Goal: Task Accomplishment & Management: Use online tool/utility

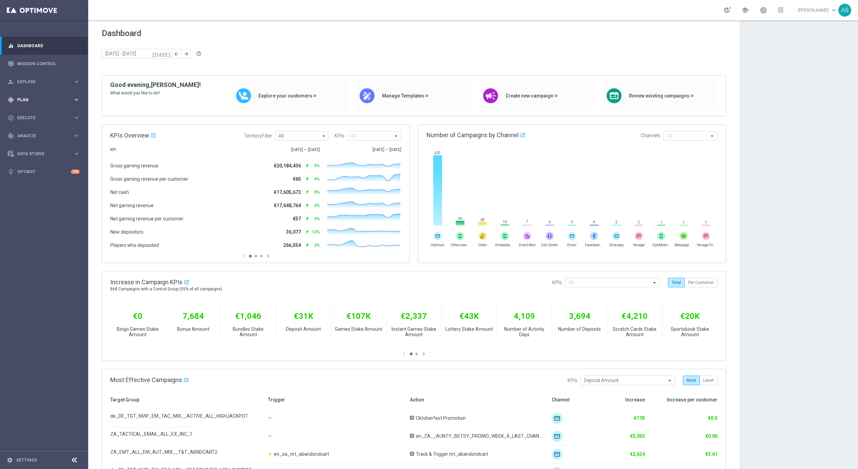
click at [34, 101] on div "gps_fixed Plan" at bounding box center [41, 100] width 66 height 6
click at [30, 134] on span "Templates" at bounding box center [42, 134] width 49 height 4
click at [33, 136] on button "Templates keyboard_arrow_right" at bounding box center [49, 133] width 62 height 5
click at [33, 135] on span "Templates" at bounding box center [42, 134] width 49 height 4
click at [34, 143] on link "Optimail" at bounding box center [46, 144] width 50 height 5
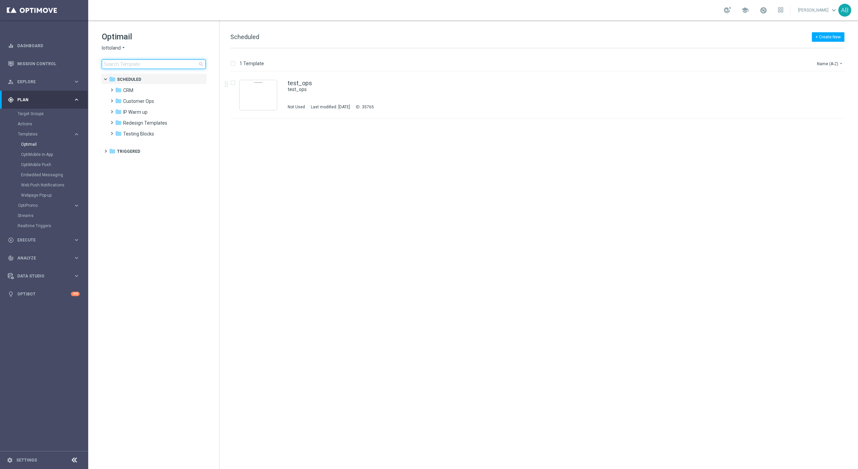
click at [163, 65] on input at bounding box center [154, 64] width 104 height 10
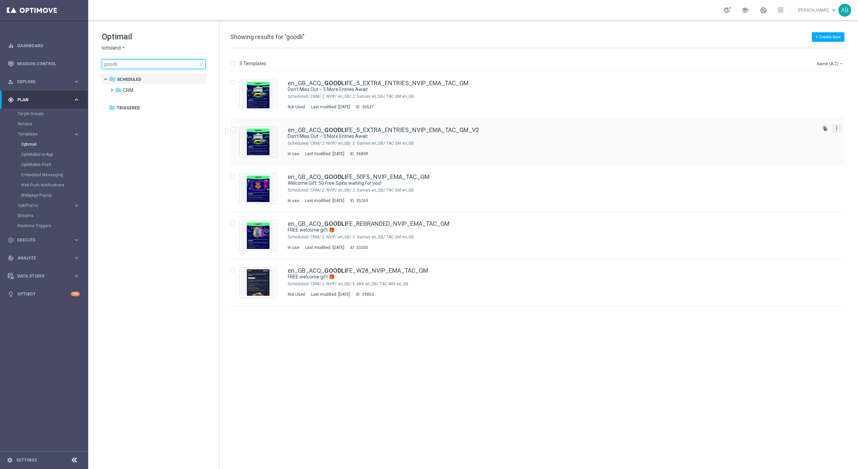
type input "goodli"
click at [837, 127] on icon "more_vert" at bounding box center [836, 127] width 5 height 5
click at [740, 130] on div "en_GB_ACQ_ GOODLI FE_5_EXTRA_ENTRIES_NVIP_EMA_TAC_GM_V2" at bounding box center [552, 130] width 528 height 6
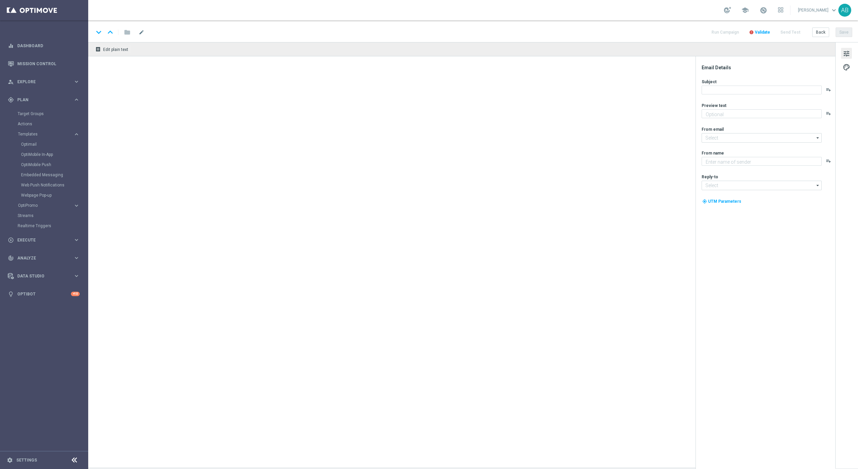
type textarea "Secure your extra entries and get even closer to that dream prize"
type input "mail@crm.lottoland.com"
type textarea "Lottoland"
type input "support@lottoland.co.uk"
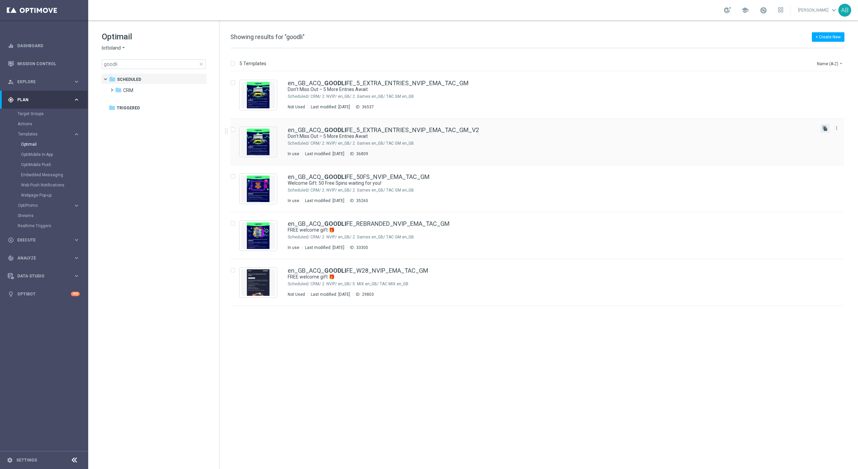
click at [826, 131] on icon "file_copy" at bounding box center [825, 128] width 5 height 5
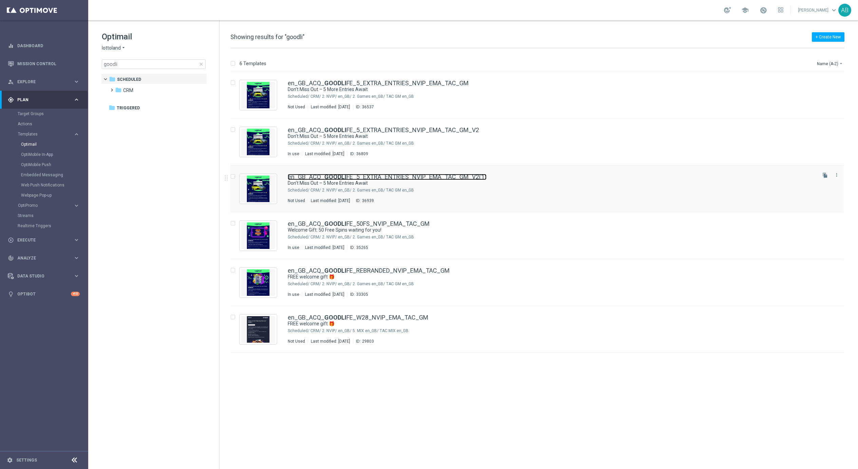
click at [384, 176] on link "en_GB_ACQ_ GOODLI FE_5_EXTRA_ENTRIES_NVIP_EMA_TAC_GM_V2(1)" at bounding box center [387, 177] width 199 height 6
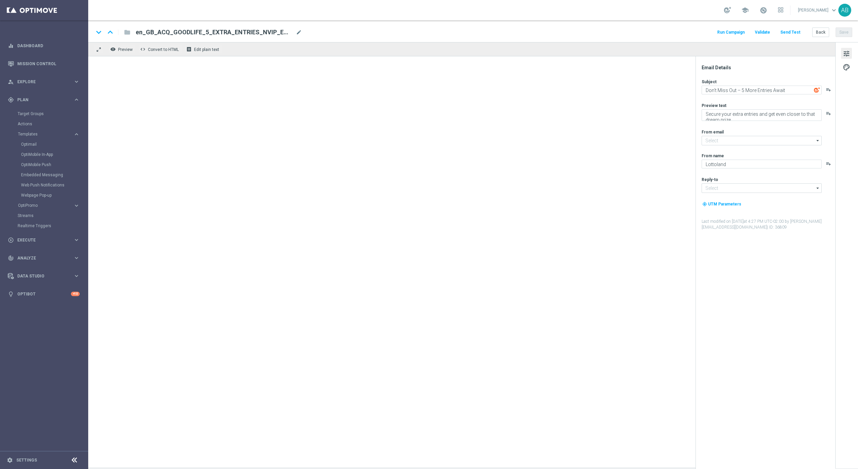
type input "mail@crm.lottoland.com"
type input "support@lottoland.co.uk"
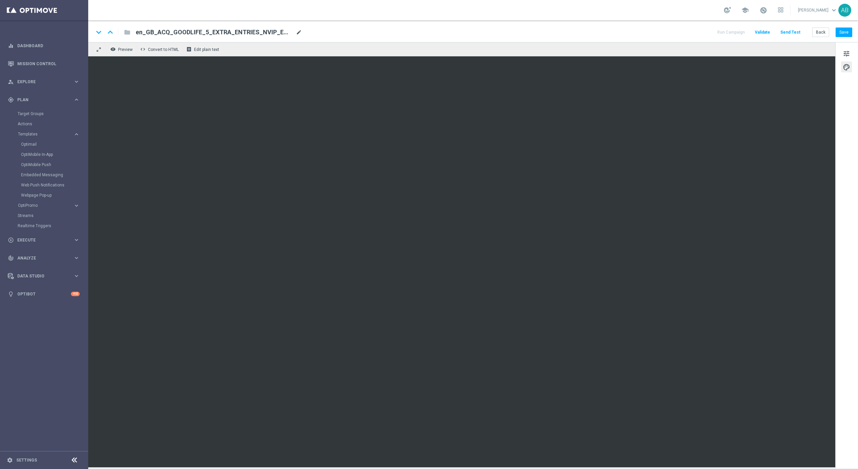
click at [297, 30] on span "mode_edit" at bounding box center [299, 32] width 6 height 6
type input "en_GB_ACQ_GOODLIFE_5_EXTRA_ENTRIES_NVIP_EMA_TAC_GM_V3"
click at [347, 32] on div "keyboard_arrow_down keyboard_arrow_up folder en_GB_ACQ_GOODLIFE_5_EXTRA_ENTRIES…" at bounding box center [473, 32] width 759 height 9
click at [846, 33] on button "Save" at bounding box center [844, 32] width 17 height 10
click at [849, 181] on div "tune palette" at bounding box center [847, 255] width 23 height 426
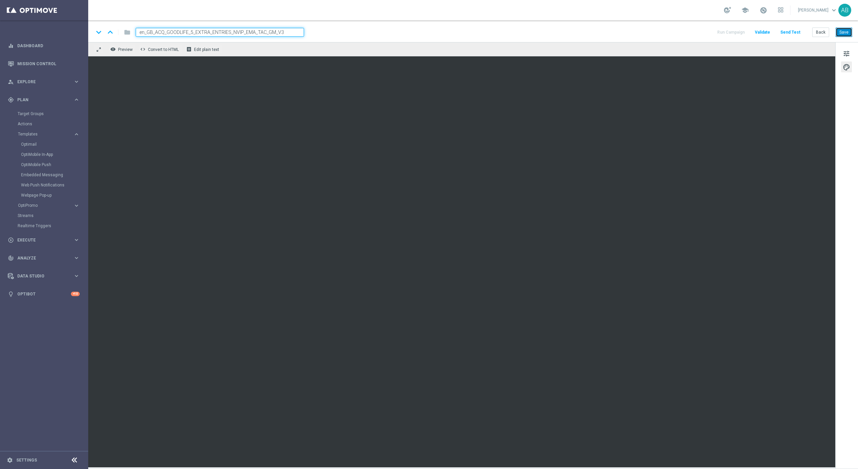
click at [848, 32] on button "Save" at bounding box center [844, 32] width 17 height 10
click at [849, 31] on button "Save" at bounding box center [844, 32] width 17 height 10
click at [184, 34] on input "en_GB_ACQ_GOODLIFE_5_EXTRA_ENTRIES_NVIP_EMA_TAC_GM_V3" at bounding box center [220, 32] width 168 height 9
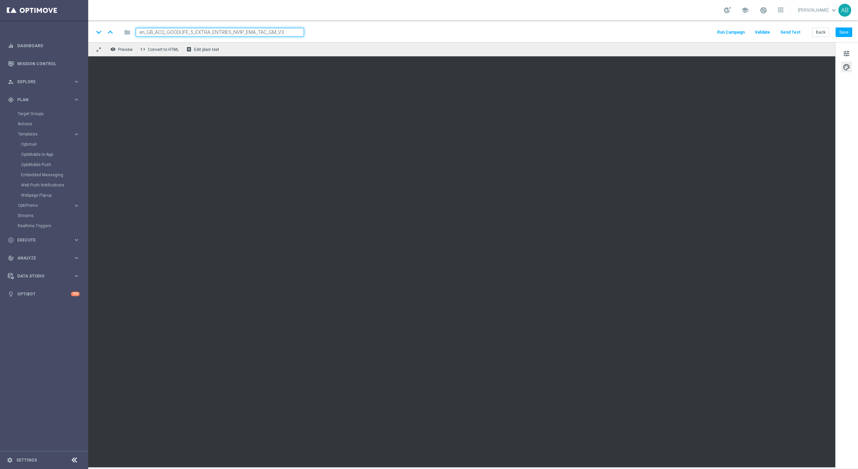
click at [184, 34] on input "en_GB_ACQ_GOODLIFE_5_EXTRA_ENTRIES_NVIP_EMA_TAC_GM_V3" at bounding box center [220, 32] width 168 height 9
click at [31, 277] on span "Data Studio" at bounding box center [45, 276] width 56 height 4
click at [38, 186] on link "Imported Customers" at bounding box center [44, 187] width 53 height 5
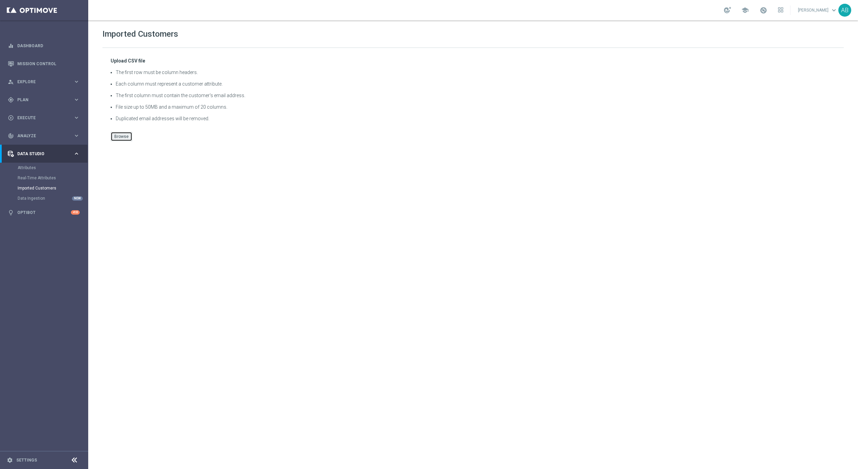
click at [120, 139] on button "Browse" at bounding box center [122, 137] width 22 height 10
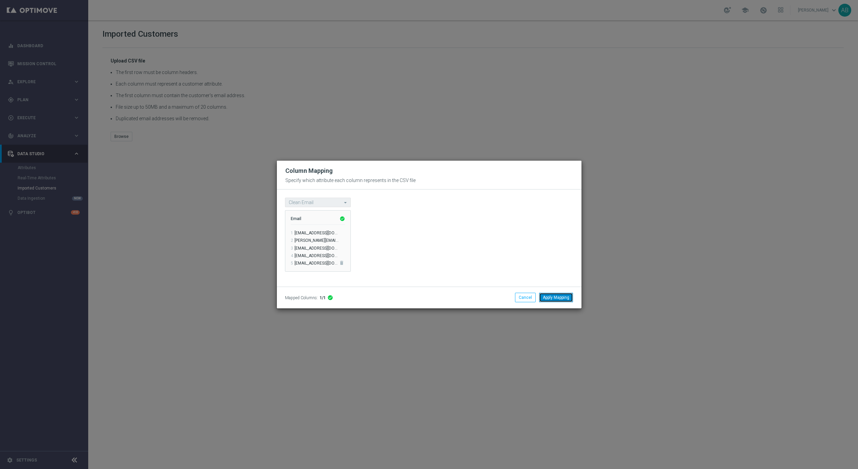
click at [550, 301] on button "Apply Mapping" at bounding box center [556, 298] width 34 height 10
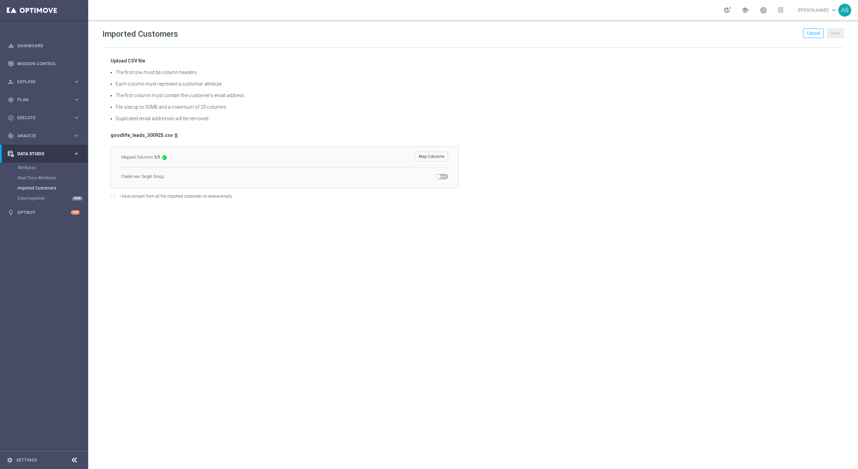
click at [440, 177] on span at bounding box center [439, 176] width 4 height 4
click at [440, 177] on input "checkbox" at bounding box center [443, 176] width 12 height 5
checkbox input "true"
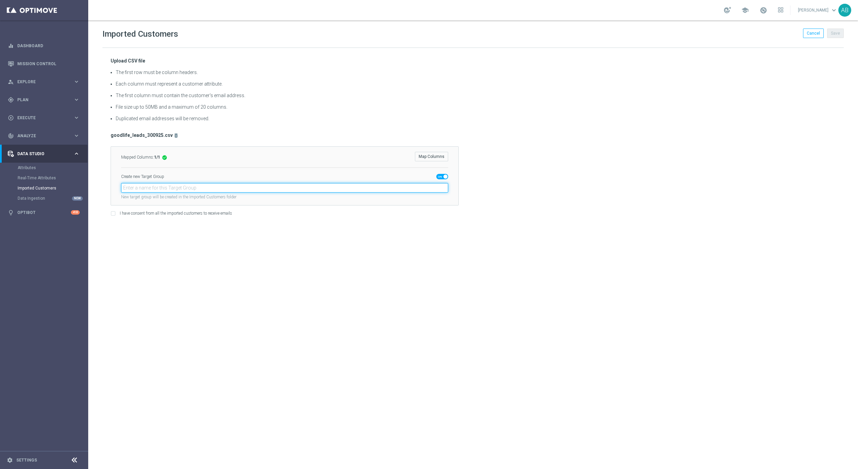
click at [139, 190] on input "text" at bounding box center [284, 188] width 327 height 10
paste input "en_GB_ACQ_GOODLIFE_REBRANDED_NVIP_EMA_TAC_GM_300925"
type input "en_GB_ACQ_GOODLIFE_REBRANDED_NVIP_EMA_TAC_GM_300925"
click at [114, 213] on input "I have consent from all the imported customers to receive emails" at bounding box center [113, 214] width 4 height 4
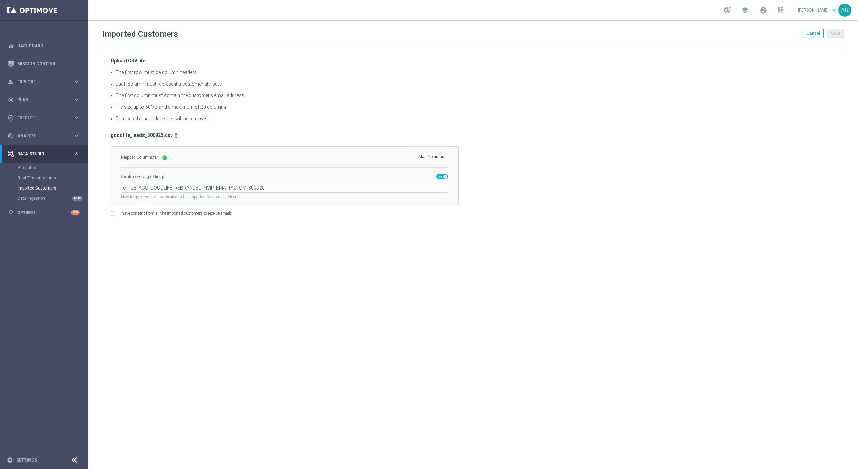
checkbox input "true"
click at [839, 33] on button "Save" at bounding box center [836, 34] width 17 height 10
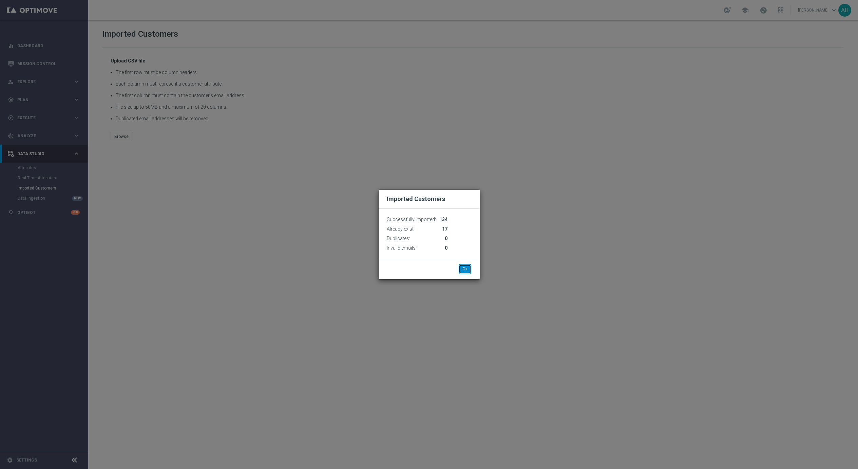
click at [465, 268] on button "Ok" at bounding box center [465, 269] width 13 height 10
